Goal: Use online tool/utility: Utilize a website feature to perform a specific function

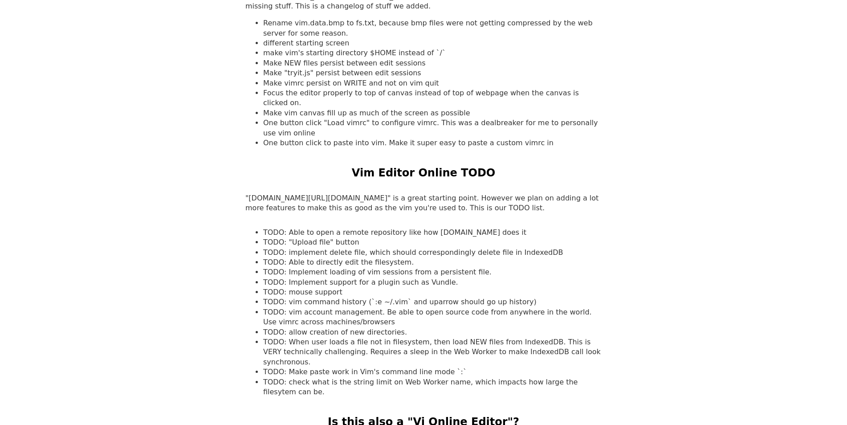
scroll to position [801, 0]
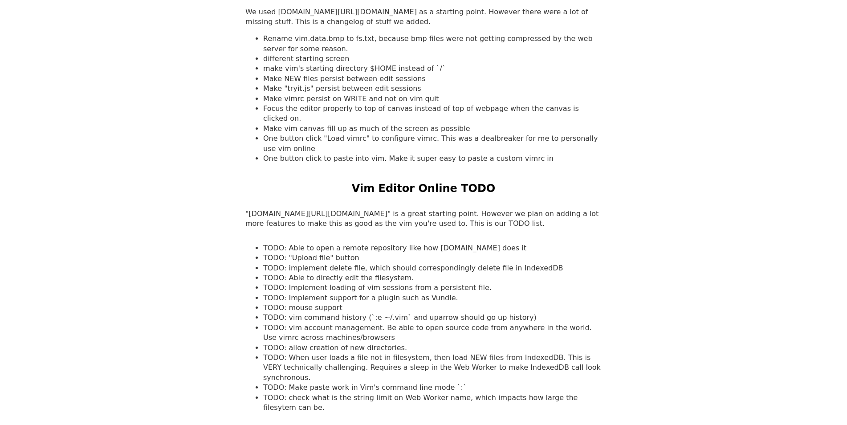
drag, startPoint x: 129, startPoint y: 227, endPoint x: 134, endPoint y: 217, distance: 11.0
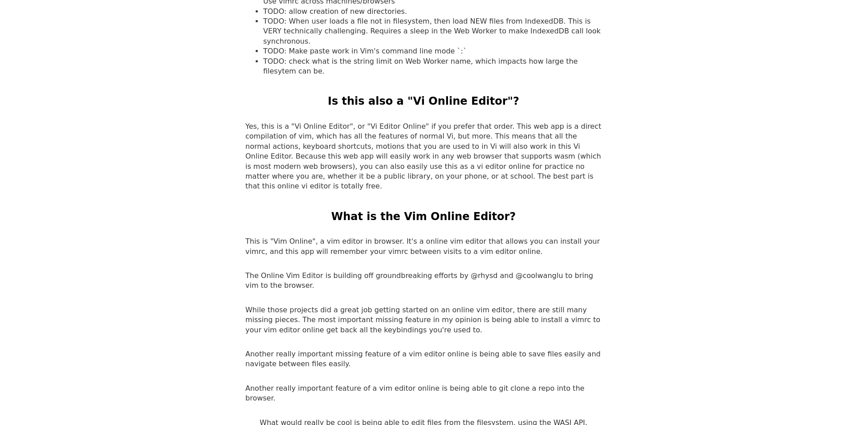
scroll to position [1153, 0]
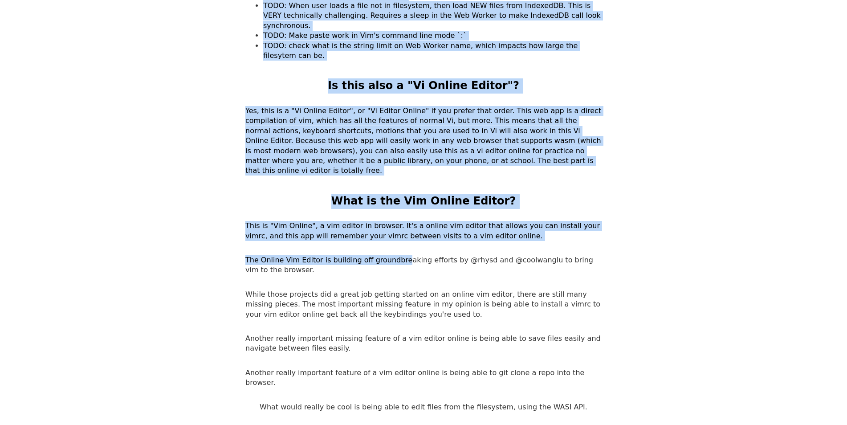
drag, startPoint x: 350, startPoint y: 153, endPoint x: 384, endPoint y: 224, distance: 78.3
drag, startPoint x: 384, startPoint y: 224, endPoint x: 379, endPoint y: 186, distance: 38.1
click at [379, 221] on p "This is "Vim Online", a vim editor in browser. It's a online vim editor that al…" at bounding box center [423, 231] width 356 height 20
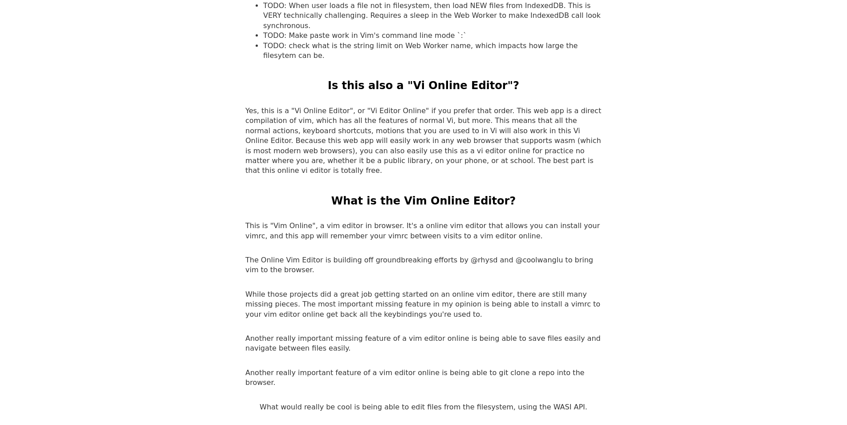
drag, startPoint x: 337, startPoint y: 169, endPoint x: 341, endPoint y: 160, distance: 9.2
drag, startPoint x: 342, startPoint y: 158, endPoint x: 645, endPoint y: 215, distance: 309.0
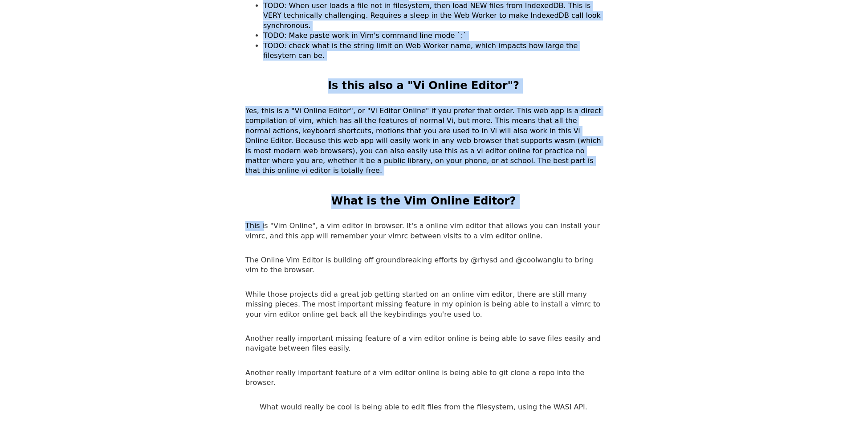
drag, startPoint x: 249, startPoint y: 185, endPoint x: 423, endPoint y: 205, distance: 175.2
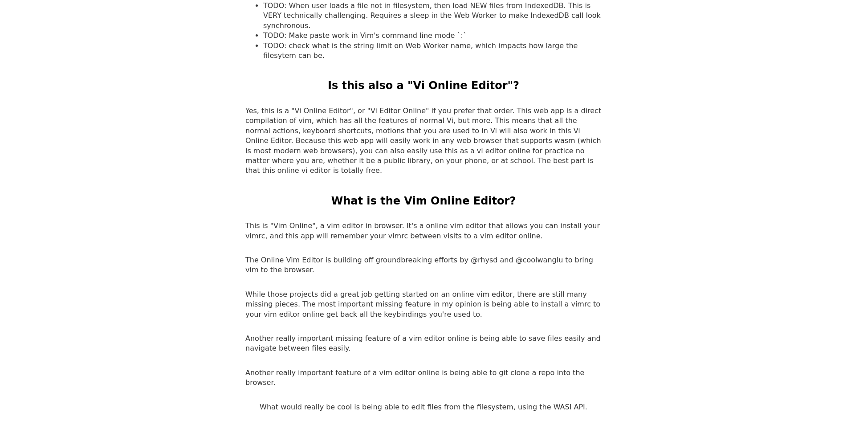
drag, startPoint x: 593, startPoint y: 202, endPoint x: 281, endPoint y: 177, distance: 312.7
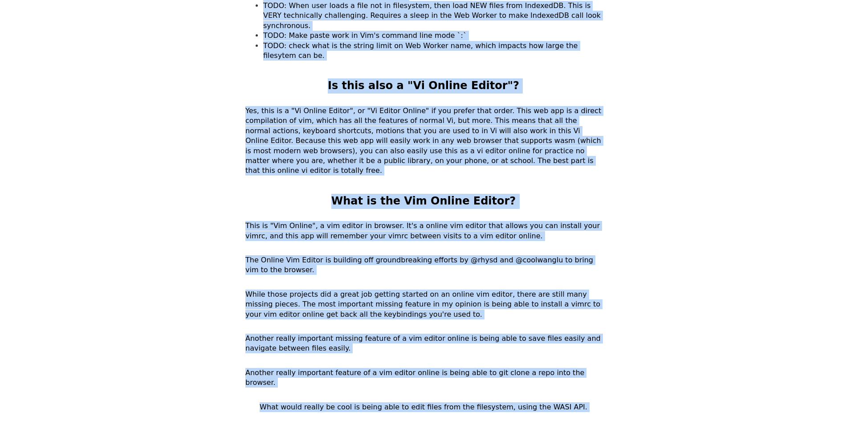
drag, startPoint x: 333, startPoint y: 158, endPoint x: 671, endPoint y: 358, distance: 393.5
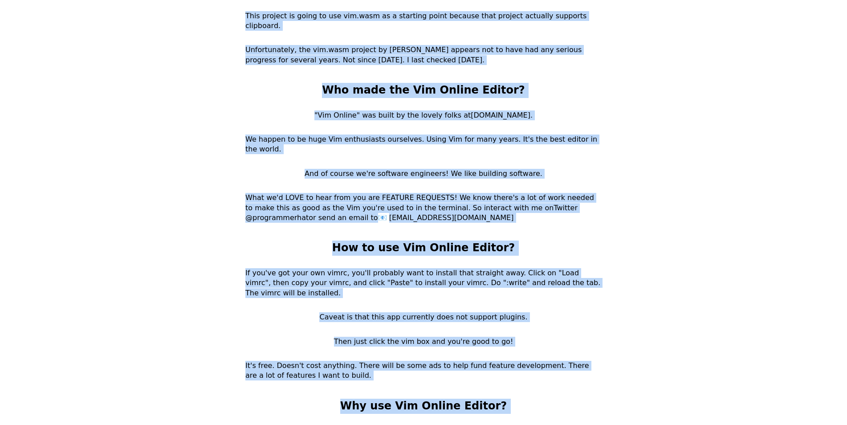
scroll to position [1693, 0]
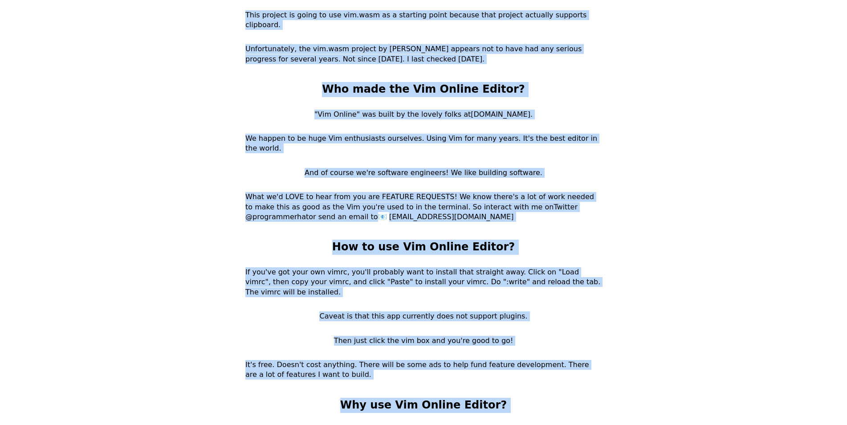
drag, startPoint x: 248, startPoint y: 187, endPoint x: 386, endPoint y: 400, distance: 253.4
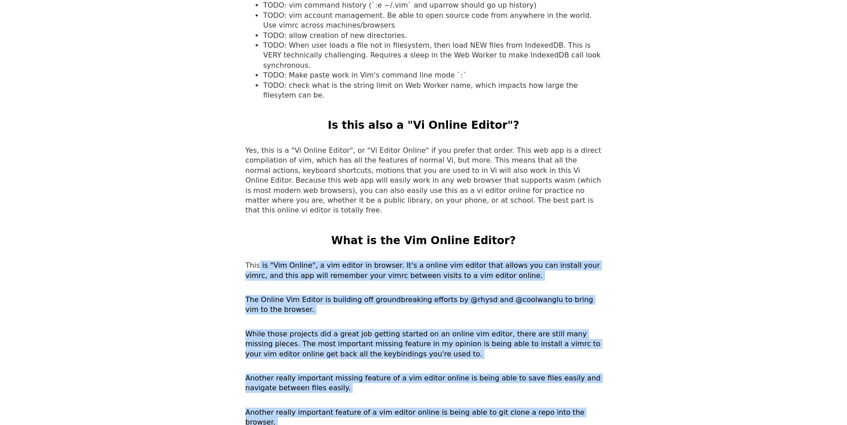
scroll to position [1114, 0]
copy body "his is "Vim Online", a vim editor in browser. It's a online vim editor that all…"
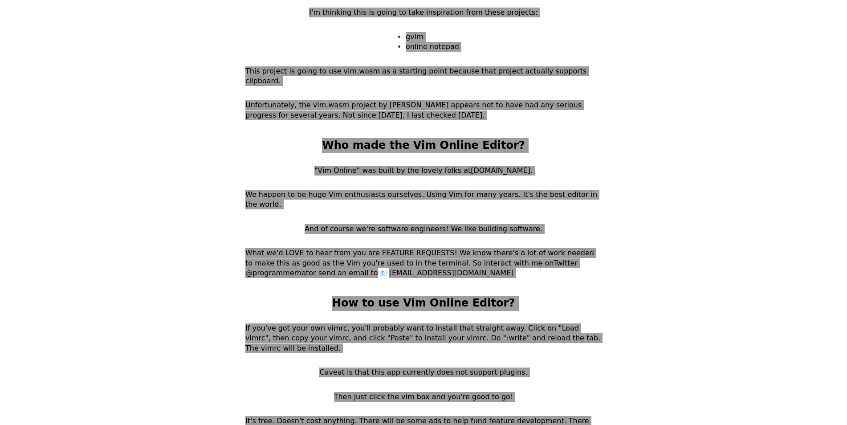
scroll to position [1693, 0]
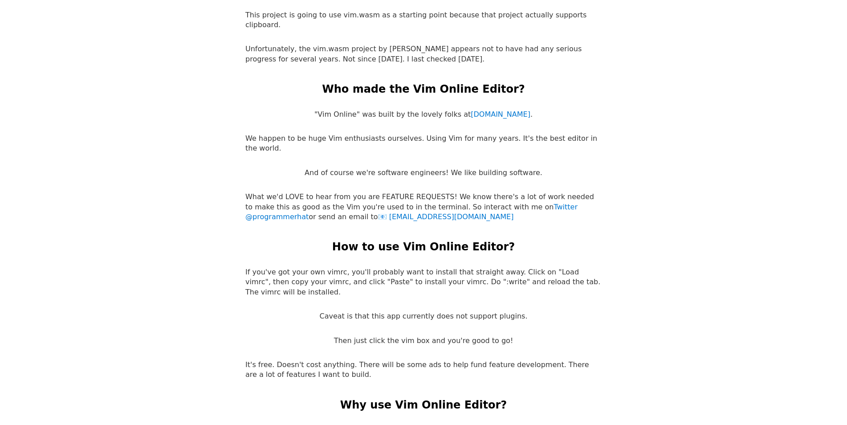
drag, startPoint x: 671, startPoint y: 376, endPoint x: 666, endPoint y: 371, distance: 6.6
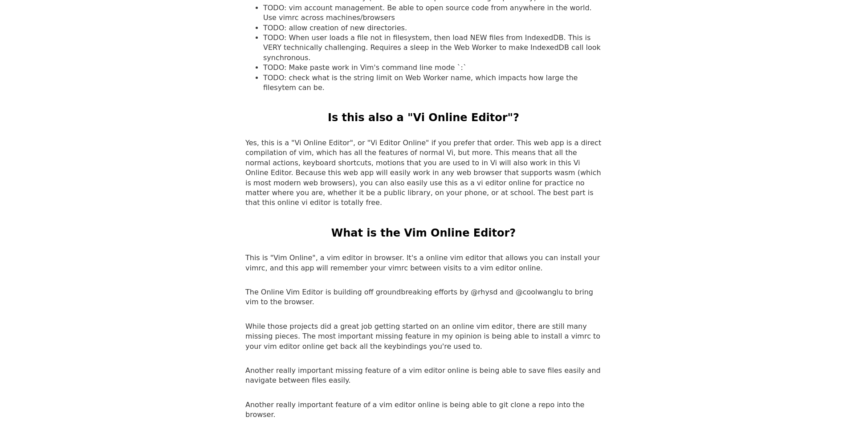
scroll to position [0, 0]
